Goal: Task Accomplishment & Management: Use online tool/utility

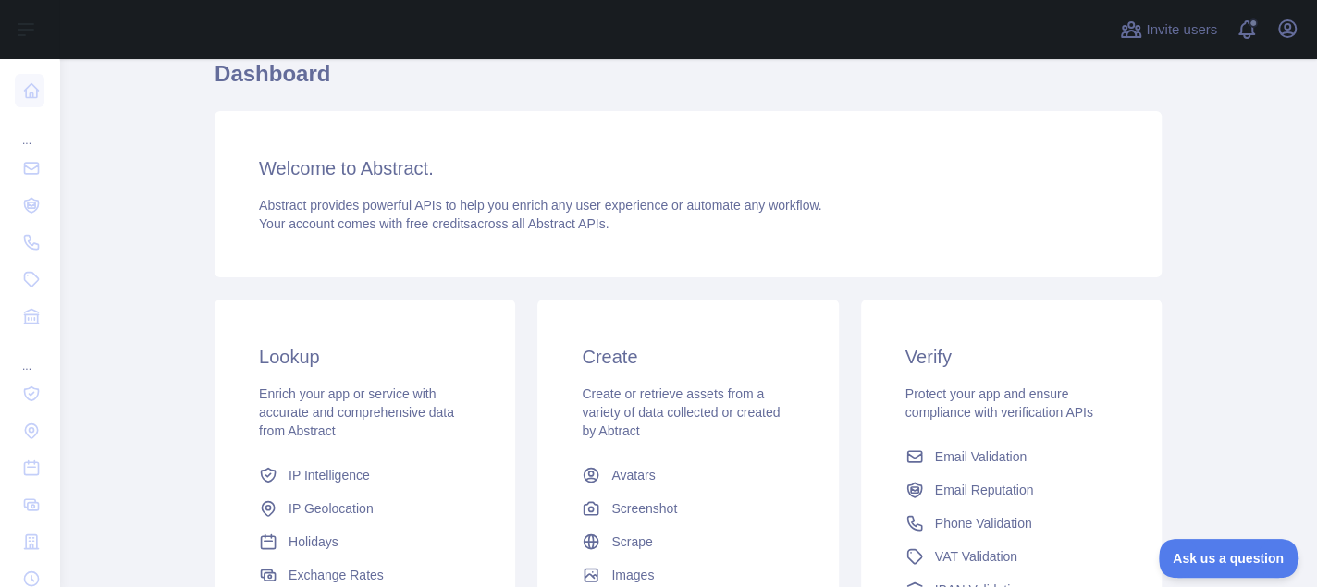
scroll to position [278, 0]
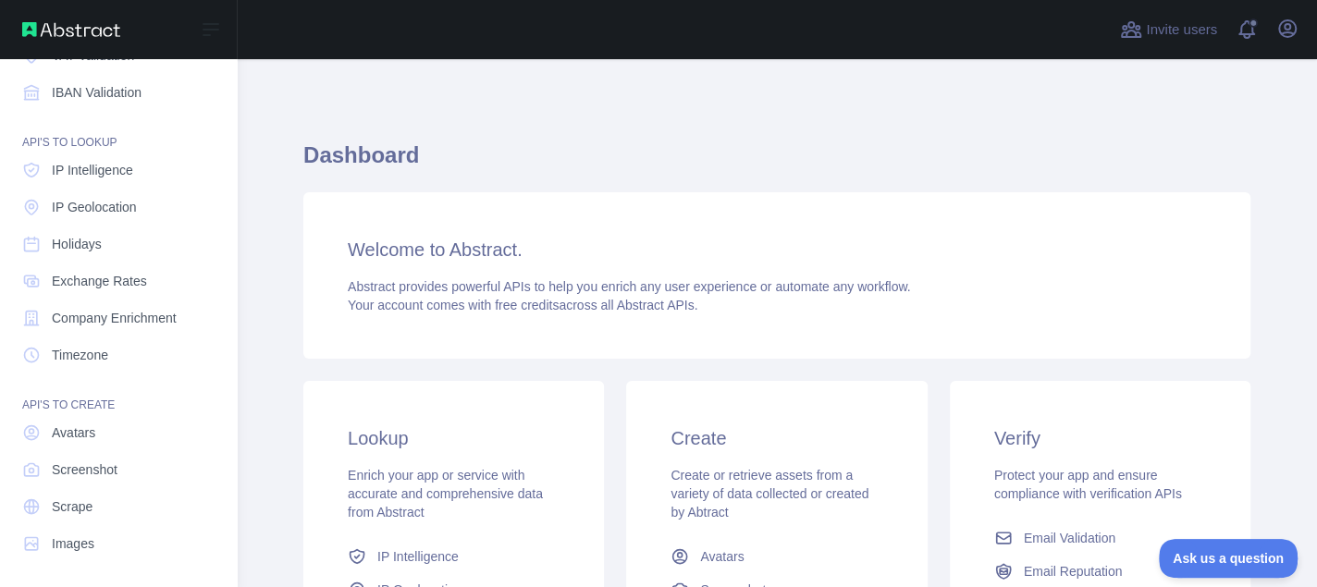
scroll to position [226, 0]
click at [70, 249] on span "Holidays" at bounding box center [77, 242] width 50 height 19
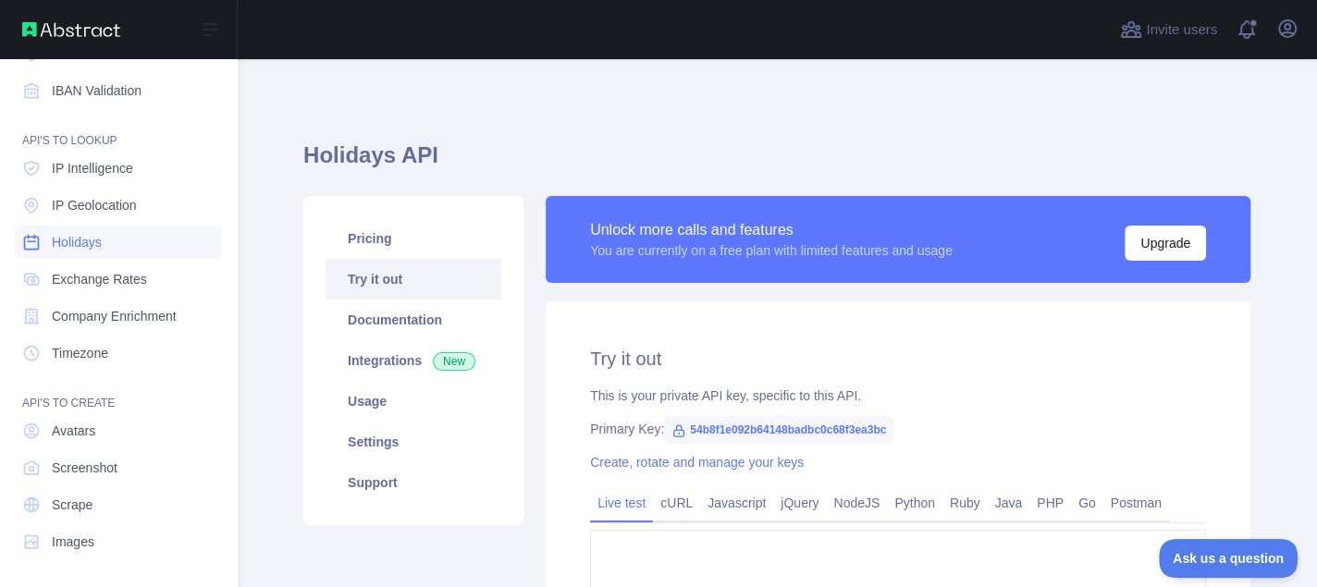
type textarea "**********"
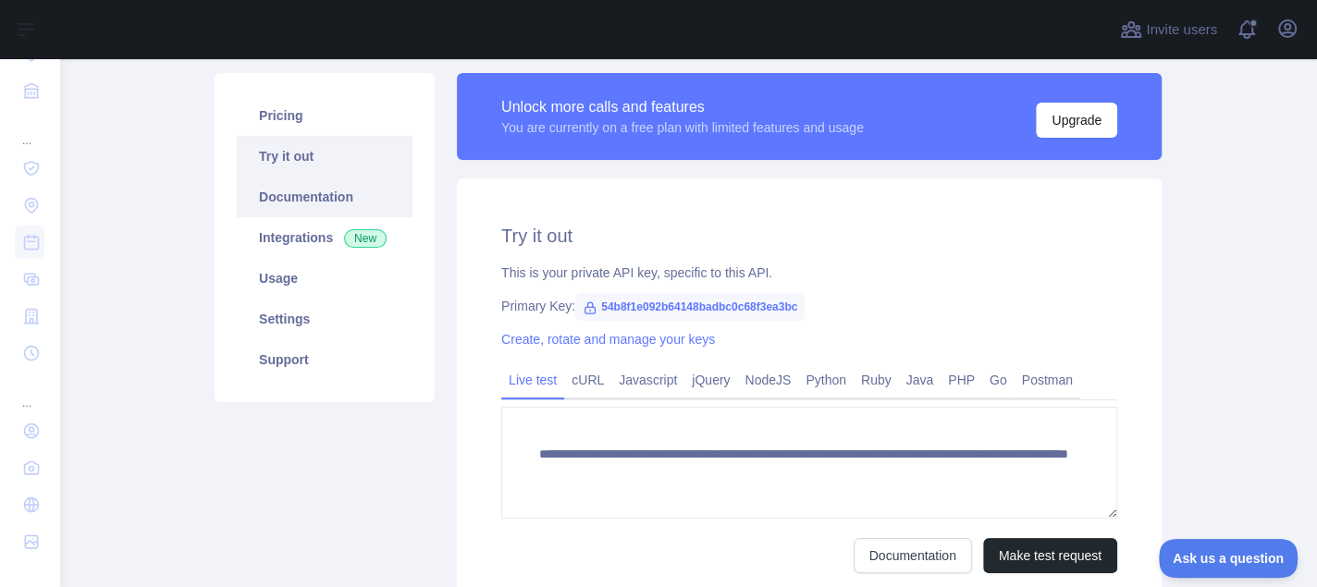
scroll to position [93, 0]
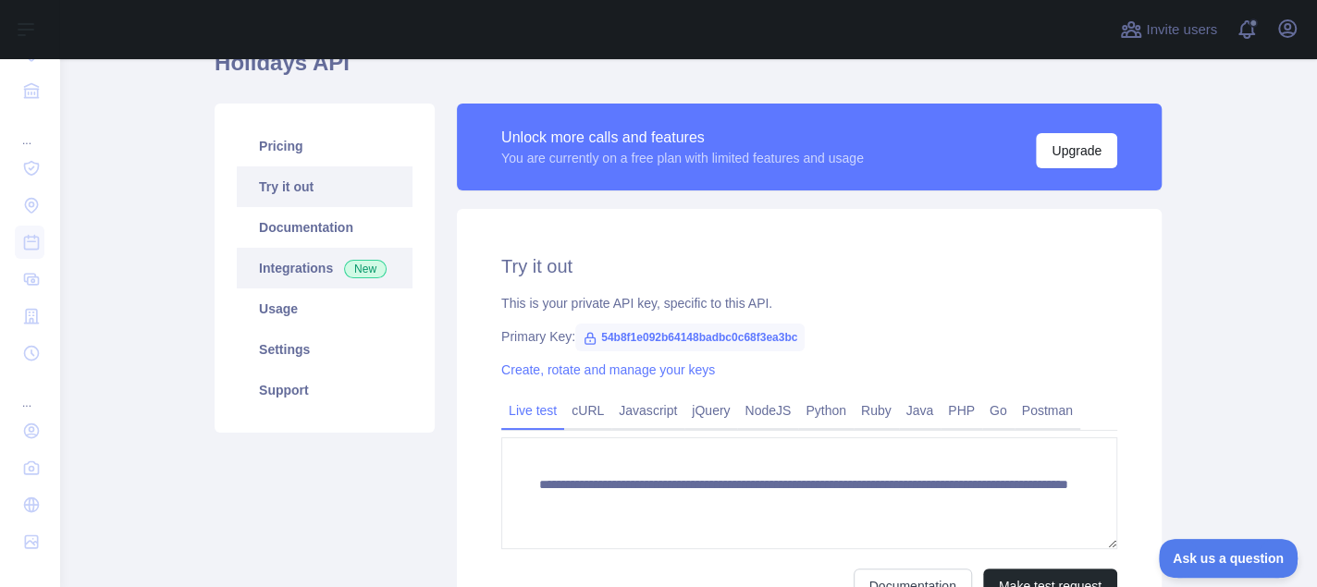
click at [300, 271] on link "Integrations New" at bounding box center [325, 268] width 176 height 41
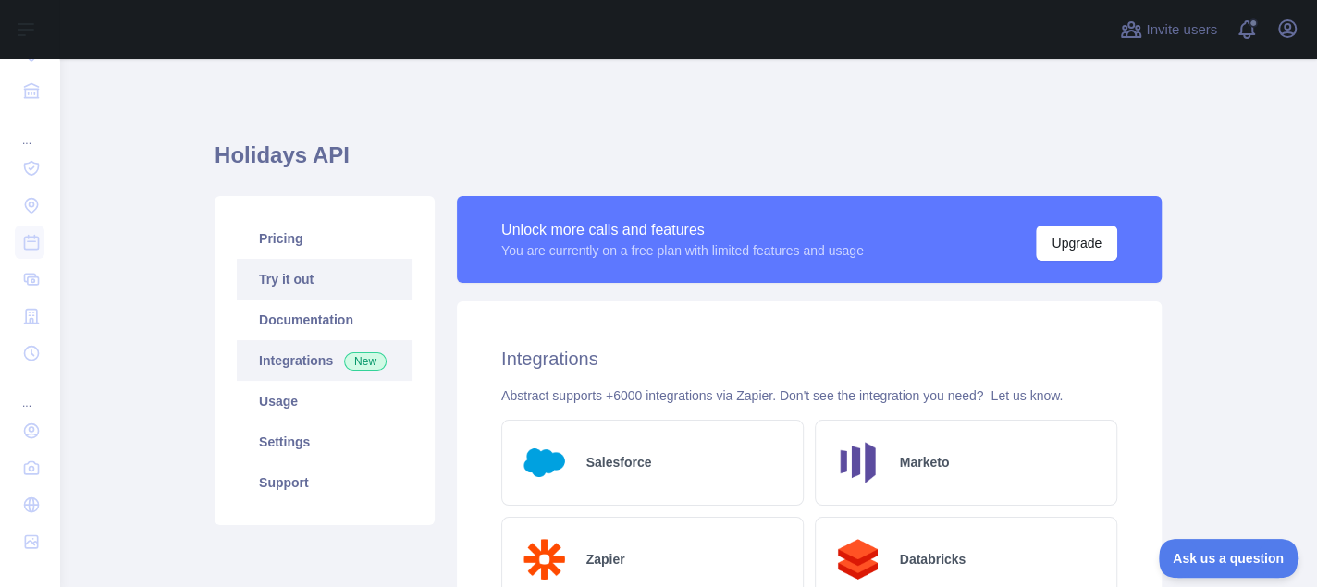
click at [298, 290] on link "Try it out" at bounding box center [325, 279] width 176 height 41
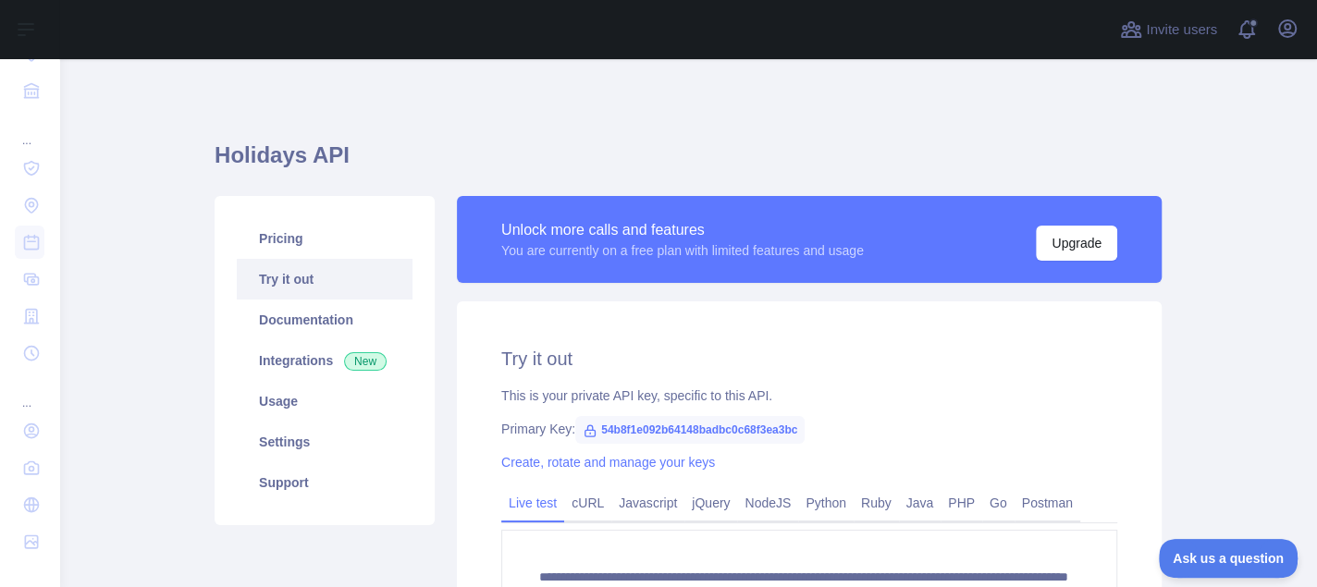
click at [702, 430] on span "54b8f1e092b64148badbc0c68f3ea3bc" at bounding box center [689, 430] width 229 height 28
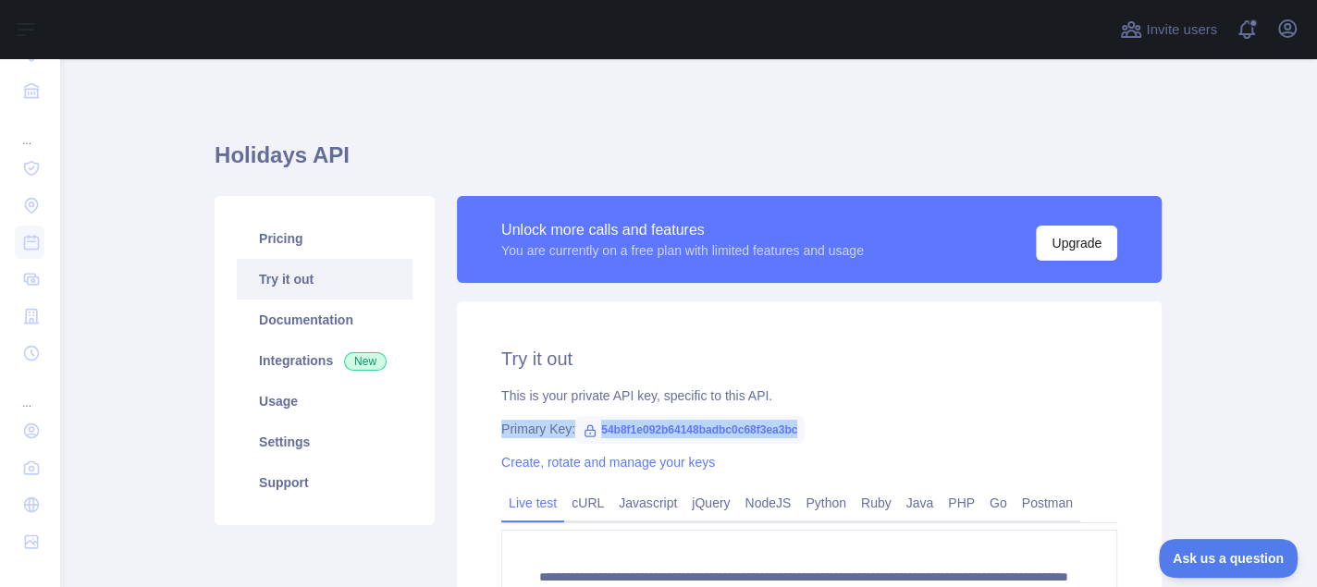
click at [702, 430] on span "54b8f1e092b64148badbc0c68f3ea3bc" at bounding box center [689, 430] width 229 height 28
click at [824, 434] on div "Primary Key: 54b8f1e092b64148badbc0c68f3ea3bc" at bounding box center [809, 429] width 616 height 19
click at [708, 427] on span "54b8f1e092b64148badbc0c68f3ea3bc" at bounding box center [689, 430] width 229 height 28
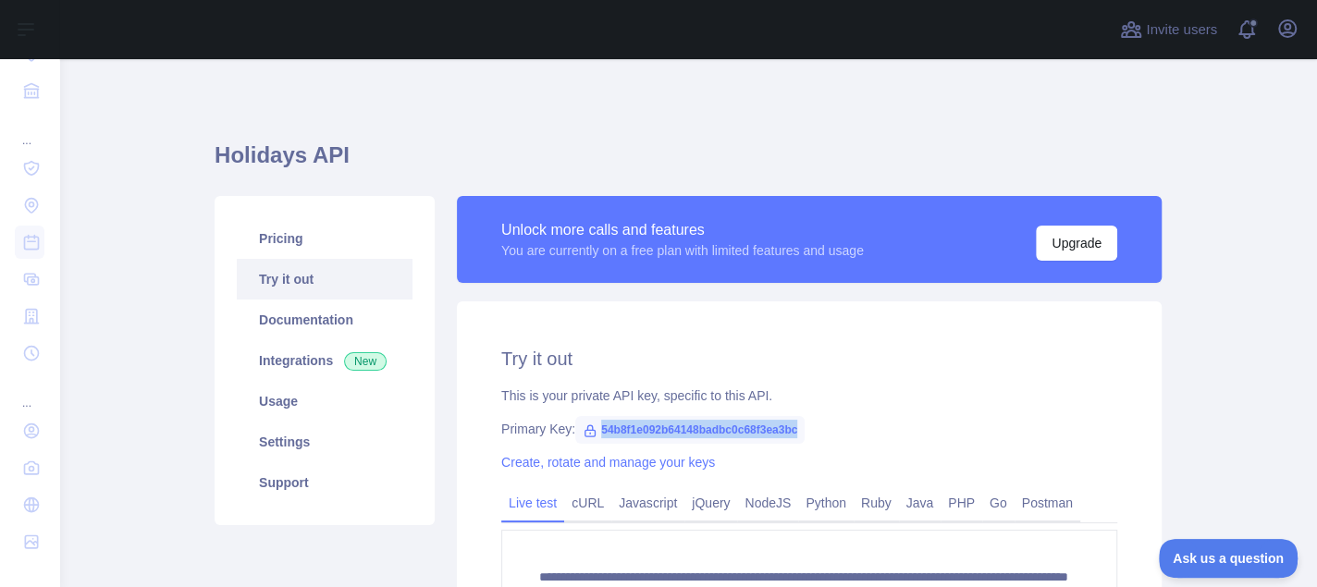
copy span "54b8f1e092b64148badbc0c68f3ea3bc"
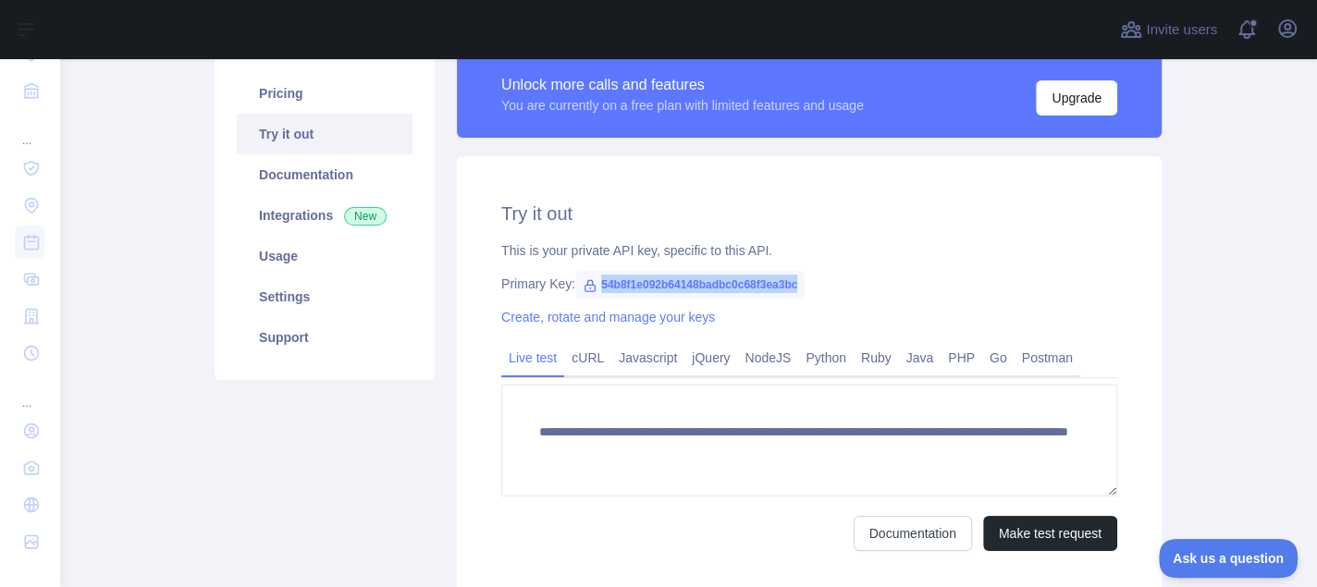
scroll to position [185, 0]
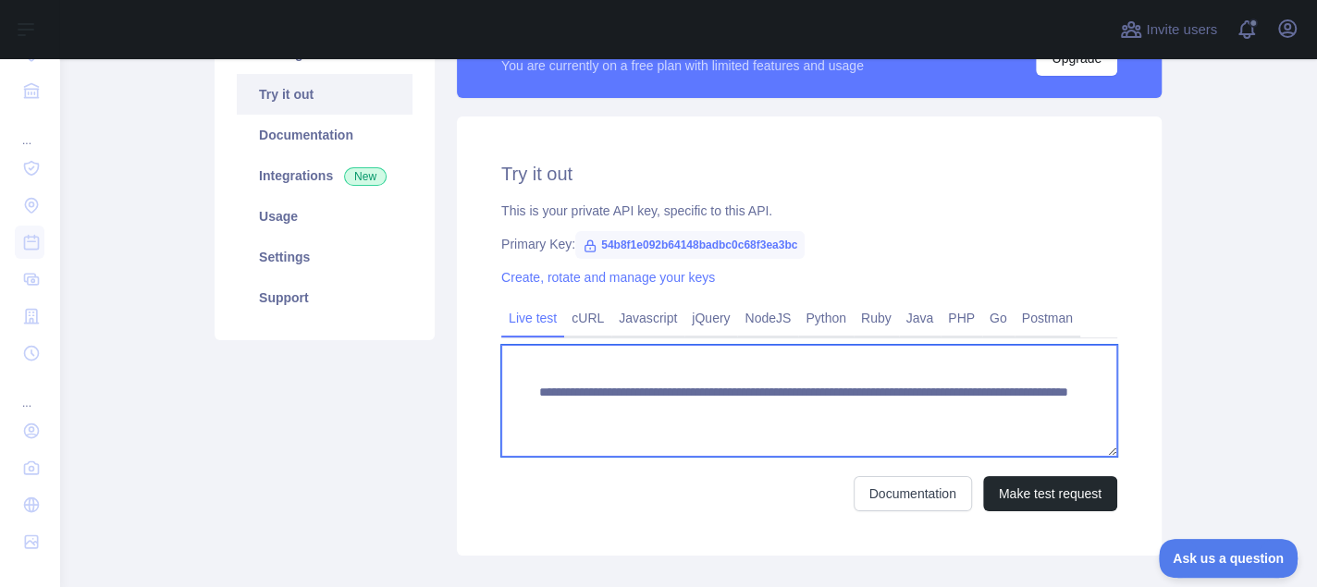
click at [869, 411] on textarea "**********" at bounding box center [809, 401] width 616 height 112
drag, startPoint x: 562, startPoint y: 431, endPoint x: 525, endPoint y: 392, distance: 53.7
click at [525, 392] on textarea "**********" at bounding box center [809, 401] width 616 height 112
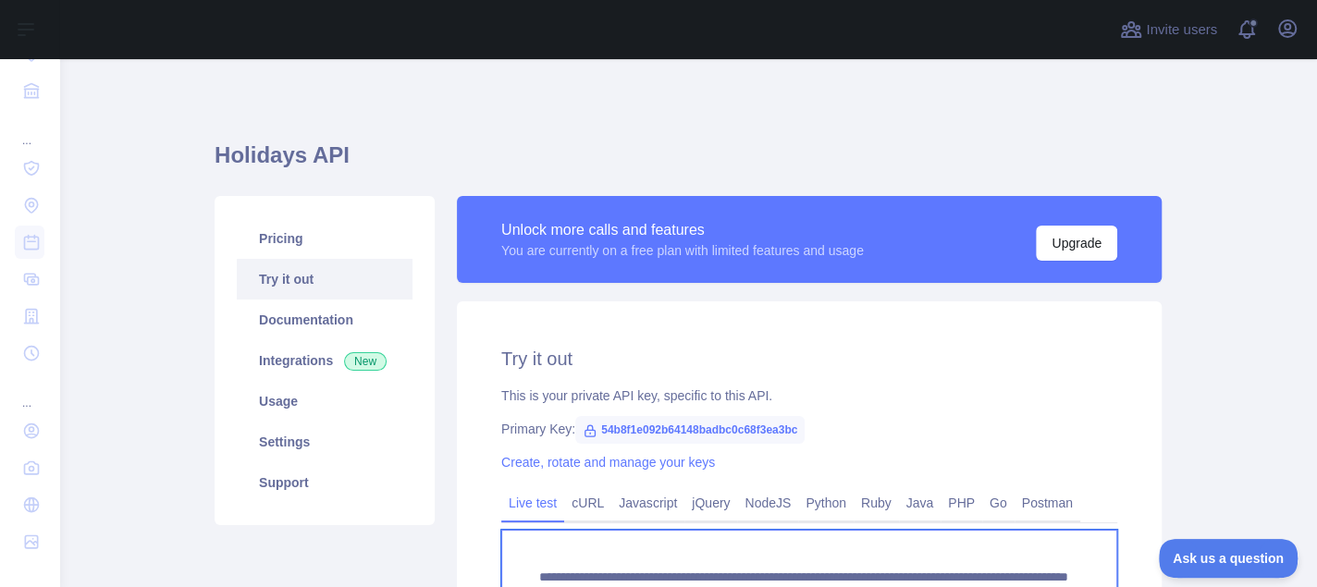
scroll to position [0, 0]
click at [229, 155] on h1 "Holidays API" at bounding box center [688, 163] width 947 height 44
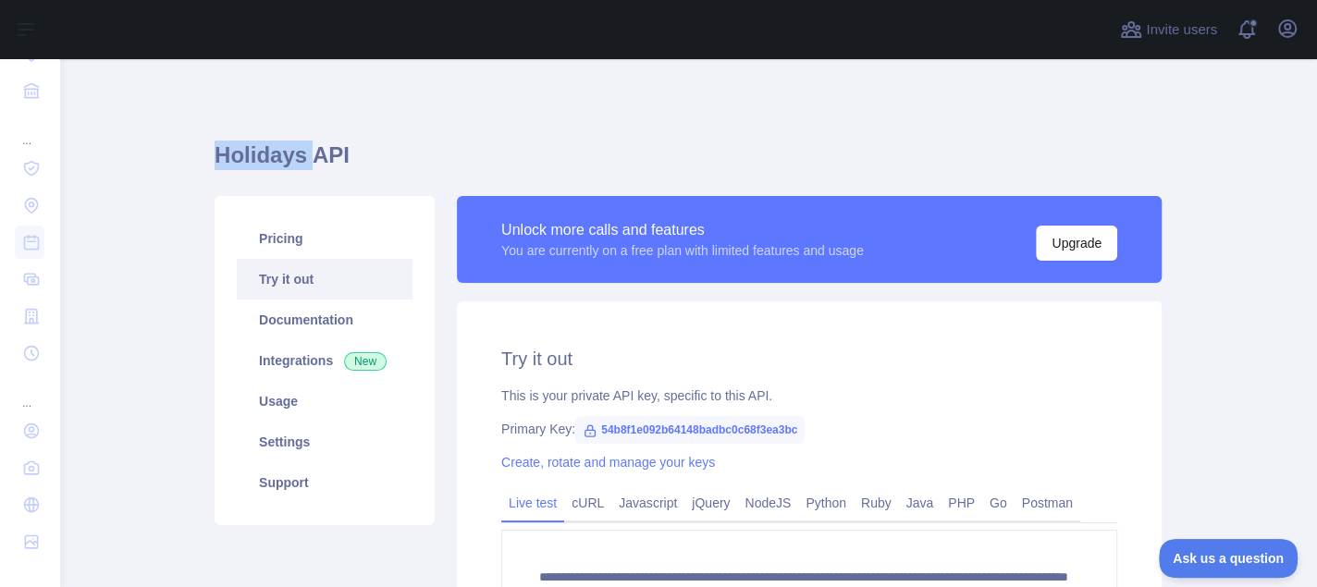
click at [229, 155] on h1 "Holidays API" at bounding box center [688, 163] width 947 height 44
copy h1 "Holidays"
